Goal: Task Accomplishment & Management: Manage account settings

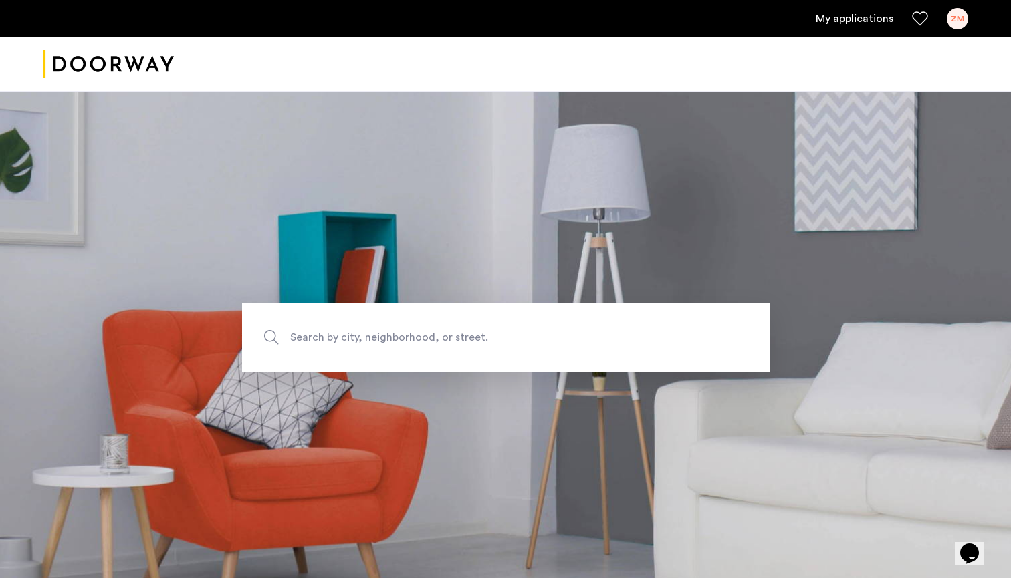
click at [966, 19] on div "ZM" at bounding box center [956, 18] width 21 height 21
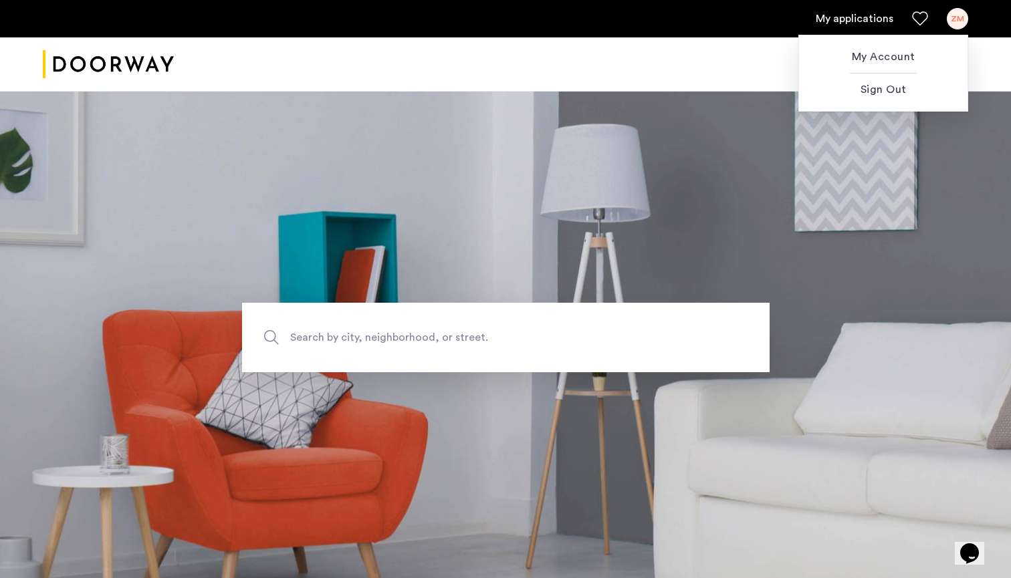
click at [860, 15] on div at bounding box center [505, 289] width 1011 height 578
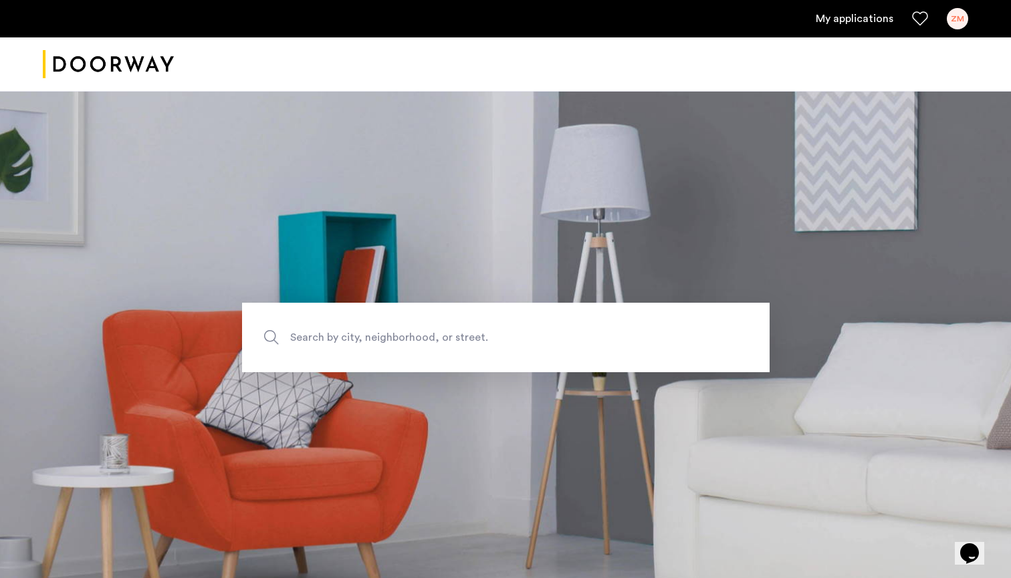
click at [858, 21] on link "My applications" at bounding box center [854, 19] width 78 height 16
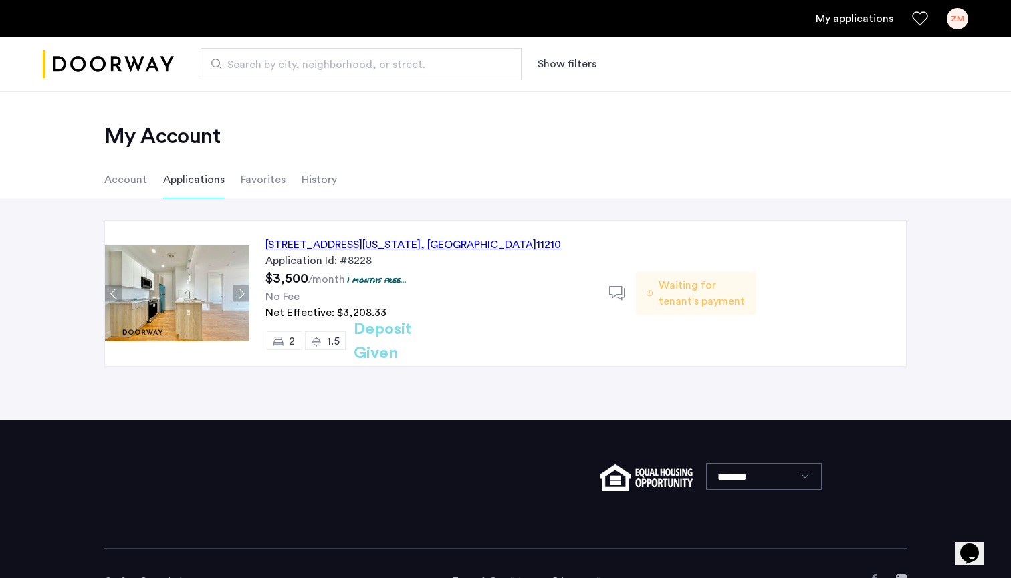
drag, startPoint x: 529, startPoint y: 242, endPoint x: 262, endPoint y: 245, distance: 267.4
click at [262, 245] on div "1644 New York Avenue, Unit 4G, Brooklyn , NY 11210 Application Id: #8228 $3,500…" at bounding box center [429, 294] width 360 height 146
copy div "1644 New York Avenue, Unit 4G, Brooklyn , NY 11210"
click at [681, 293] on span "Waiting for tenant's payment" at bounding box center [701, 293] width 87 height 32
click at [653, 299] on div "Waiting for tenant's payment" at bounding box center [696, 293] width 120 height 43
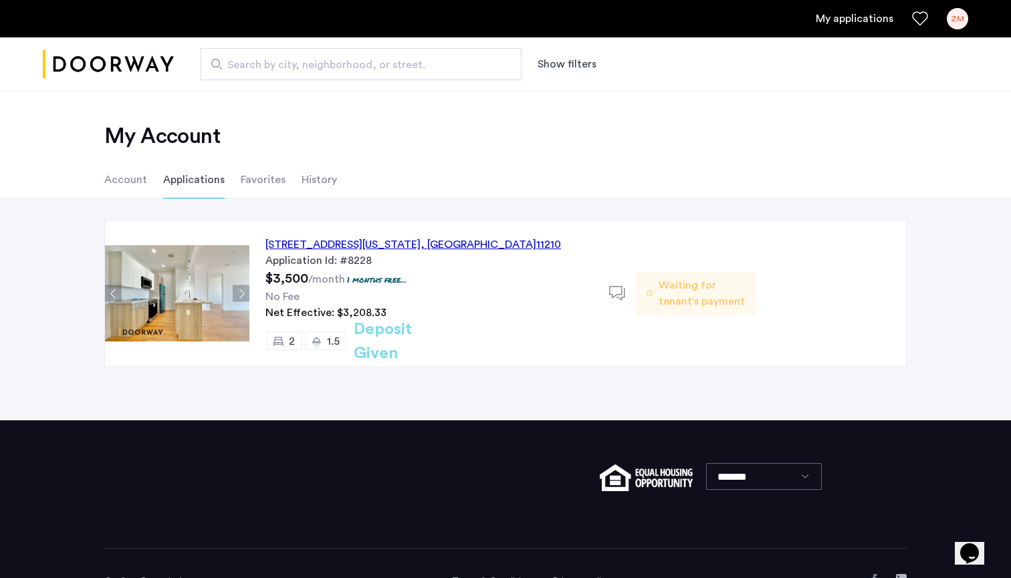
click at [663, 295] on span "Waiting for tenant's payment" at bounding box center [701, 293] width 87 height 32
click at [432, 343] on h2 "Deposit Given" at bounding box center [407, 341] width 106 height 48
click at [434, 245] on div "1644 New York Avenue, Unit 4G, Brooklyn , NY 11210" at bounding box center [412, 245] width 295 height 16
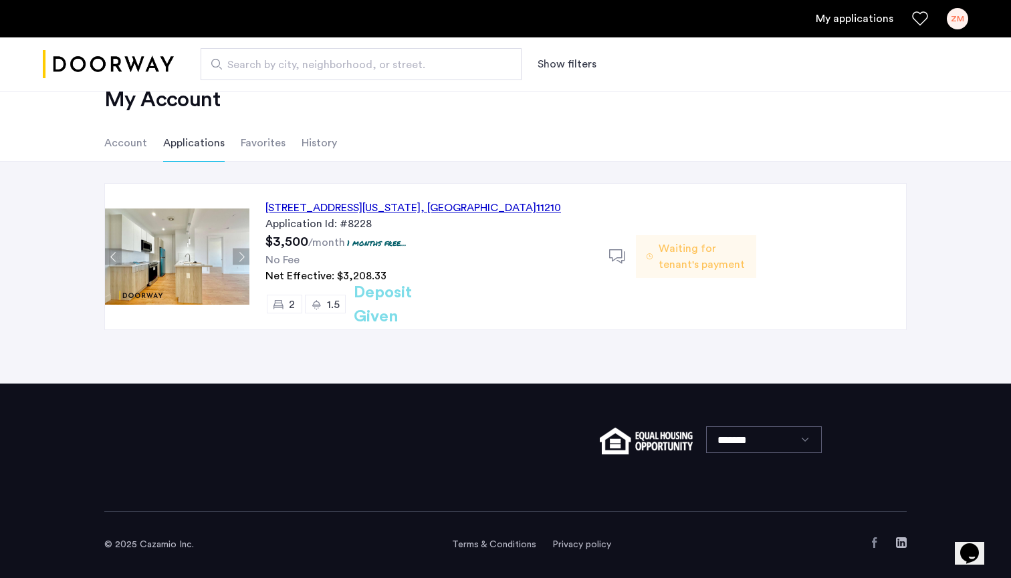
click at [692, 258] on span "Waiting for tenant's payment" at bounding box center [701, 257] width 87 height 32
click at [441, 307] on h2 "Deposit Given" at bounding box center [407, 305] width 106 height 48
click at [952, 19] on div "ZM" at bounding box center [956, 18] width 21 height 21
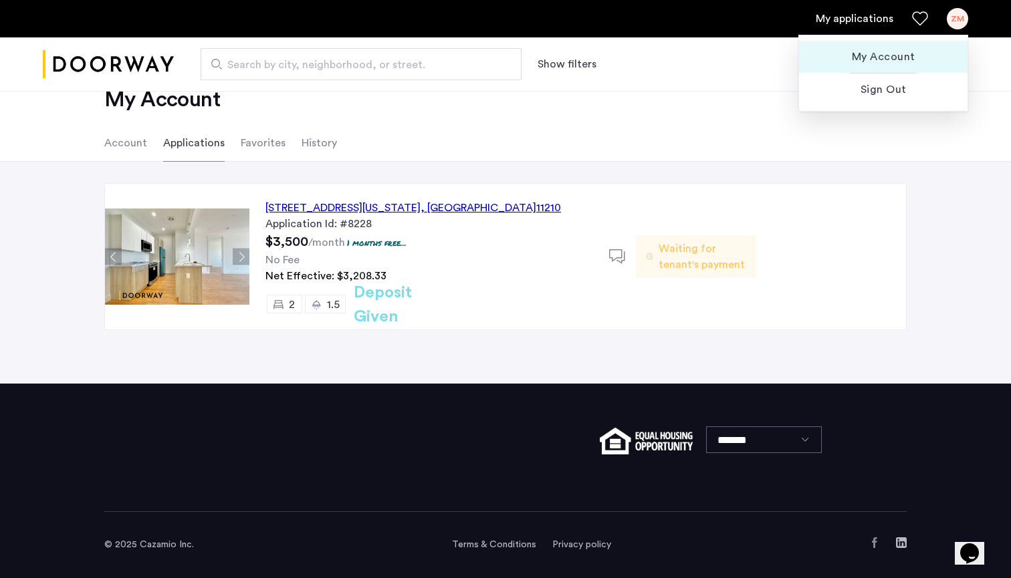
click at [882, 53] on span "My Account" at bounding box center [882, 57] width 147 height 16
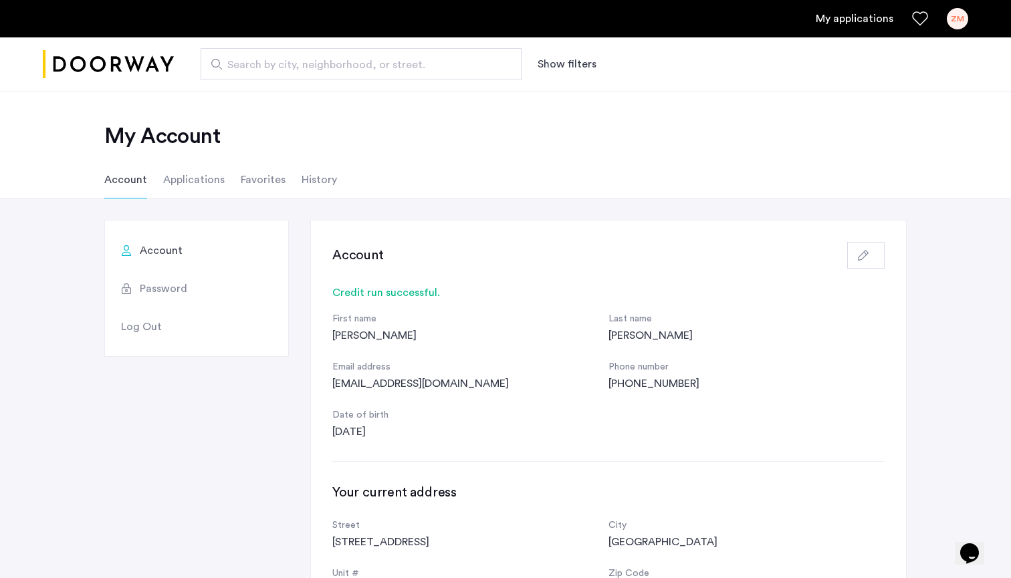
click at [864, 21] on link "My applications" at bounding box center [854, 19] width 78 height 16
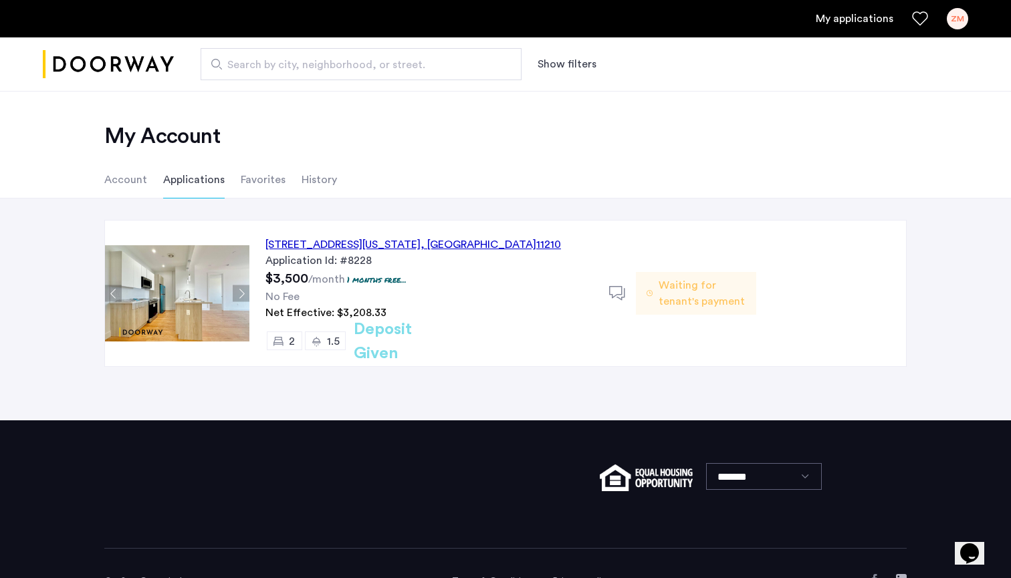
click at [673, 291] on span "Waiting for tenant's payment" at bounding box center [701, 293] width 87 height 32
click at [660, 293] on span "Waiting for tenant's payment" at bounding box center [701, 293] width 87 height 32
click at [658, 295] on div "Waiting for tenant's payment" at bounding box center [696, 293] width 120 height 43
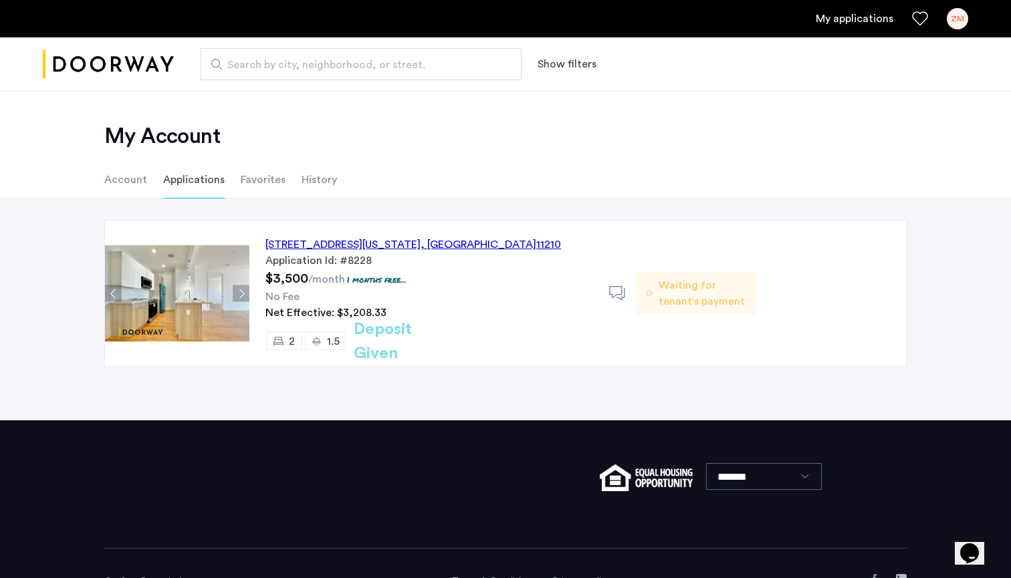
click at [974, 17] on div "My applications ZM" at bounding box center [505, 18] width 1011 height 37
click at [958, 17] on div "ZM" at bounding box center [956, 18] width 21 height 21
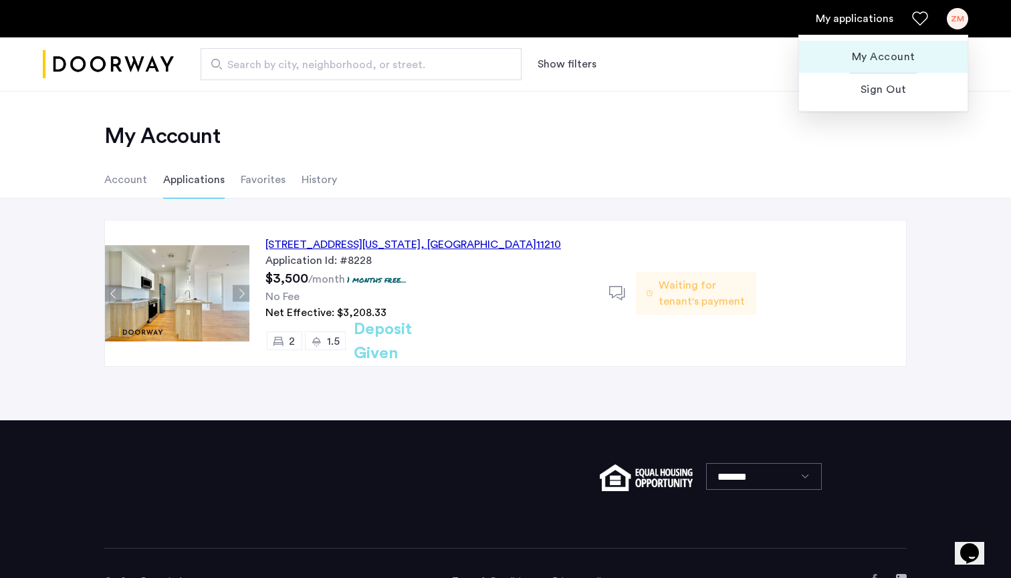
click at [898, 47] on button "My Account" at bounding box center [883, 57] width 168 height 32
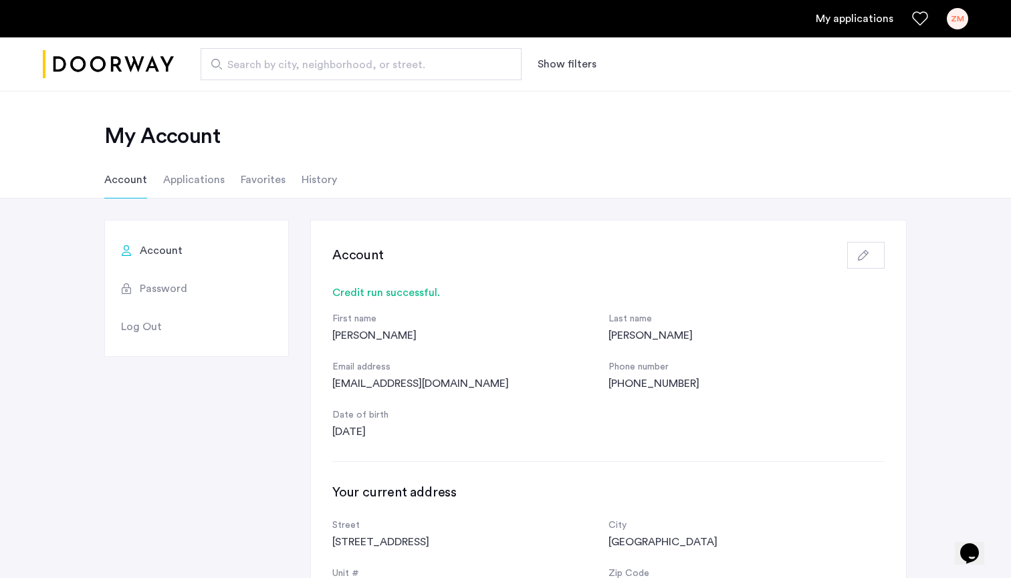
click at [144, 332] on span "Log Out" at bounding box center [141, 327] width 41 height 16
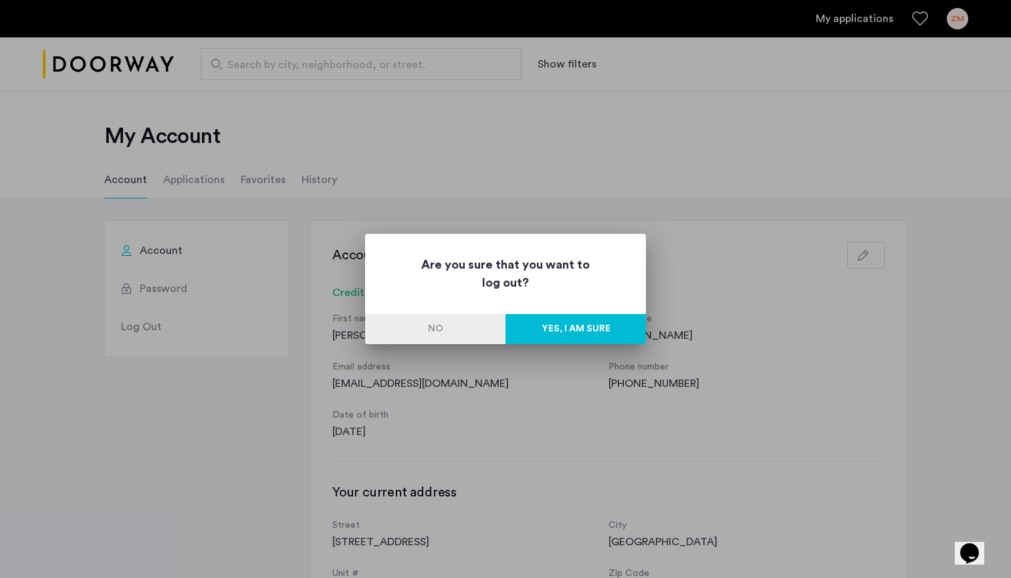
click at [559, 330] on button "Yes, I am sure" at bounding box center [575, 329] width 140 height 30
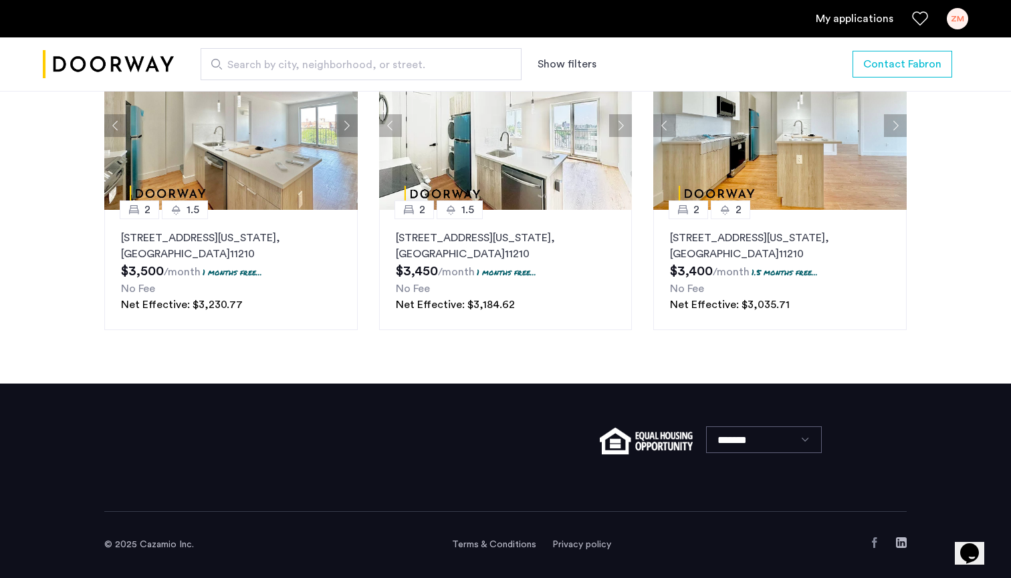
scroll to position [1954, 0]
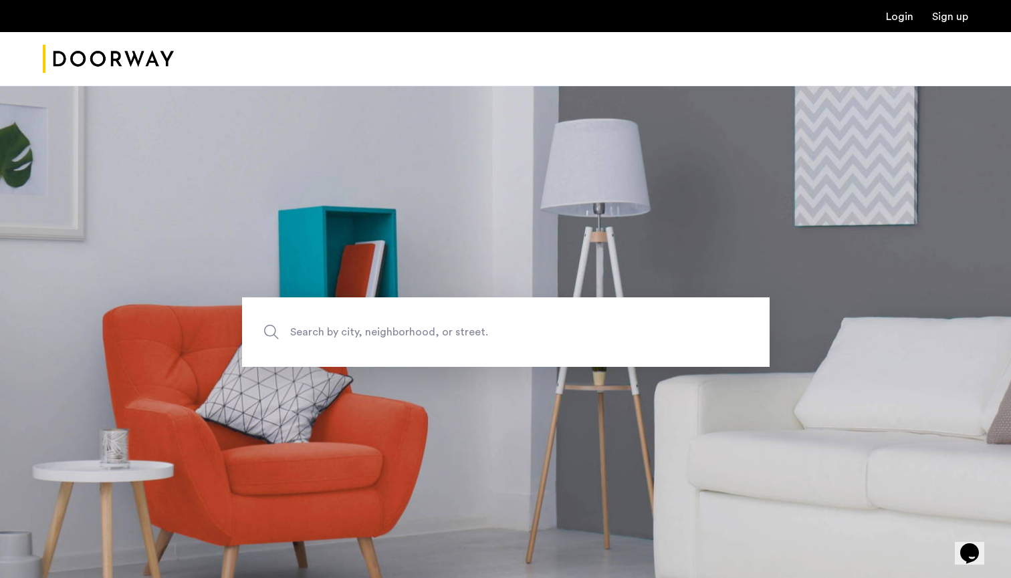
click at [904, 20] on link "Login" at bounding box center [899, 16] width 27 height 11
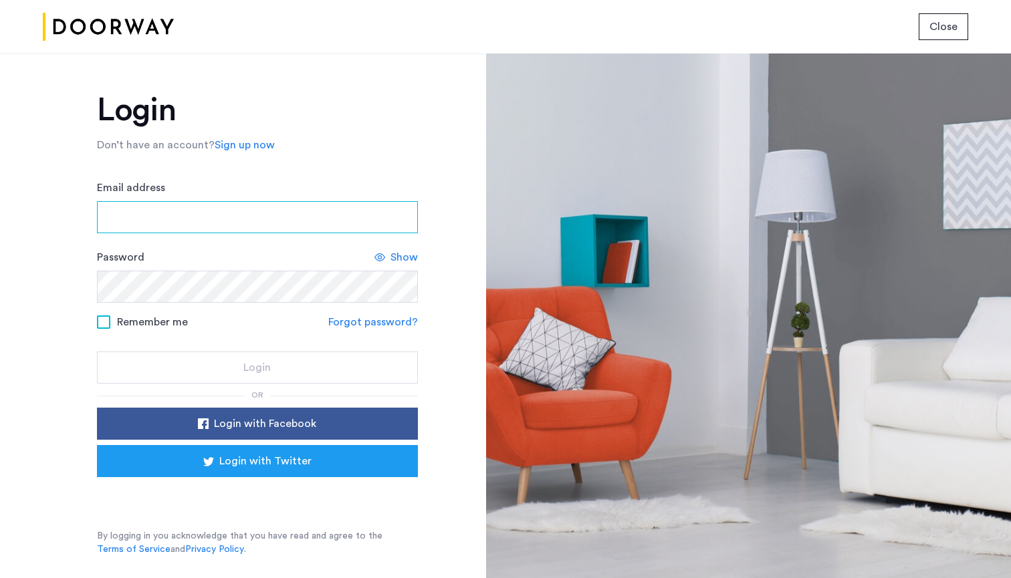
type input "**********"
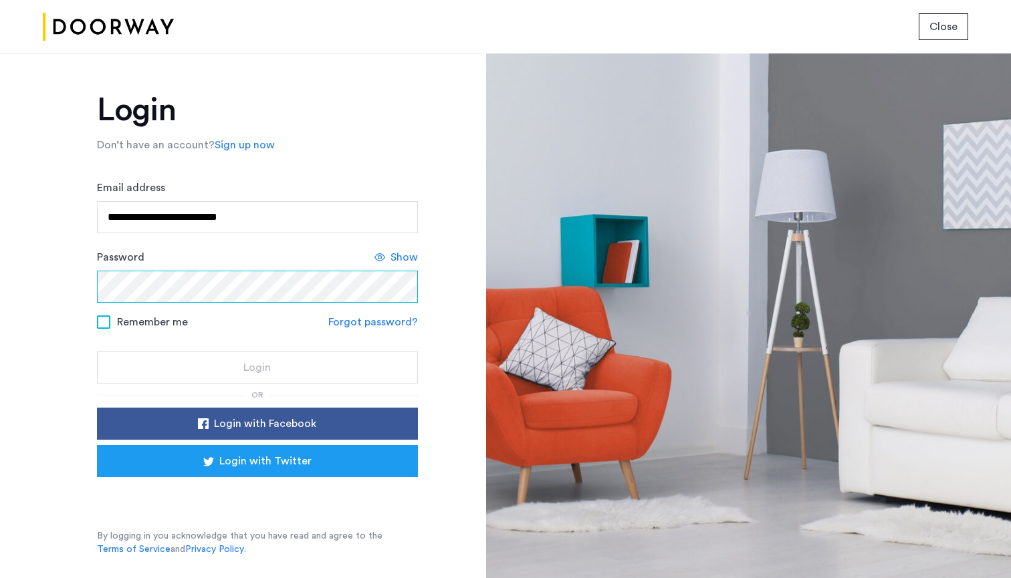
click at [257, 368] on button "Login" at bounding box center [257, 368] width 321 height 32
